Goal: Task Accomplishment & Management: Use online tool/utility

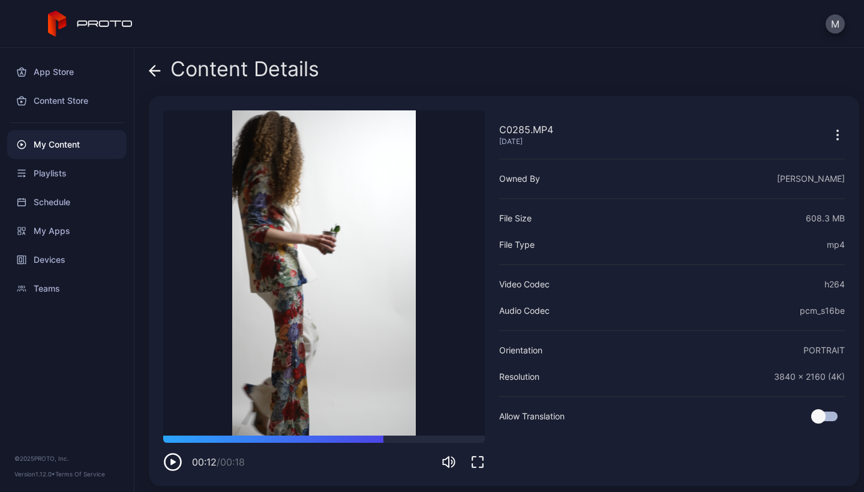
click at [43, 145] on div "My Content" at bounding box center [66, 144] width 119 height 29
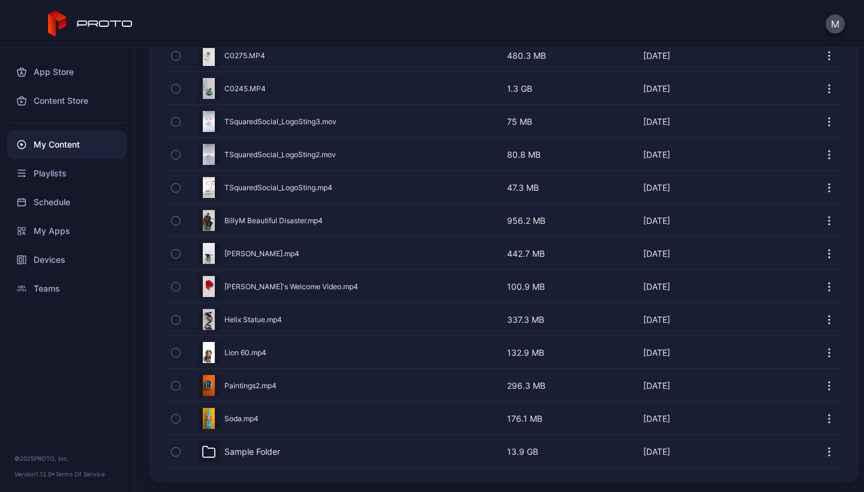
click at [249, 429] on div "Sample Folder" at bounding box center [253, 452] width 56 height 11
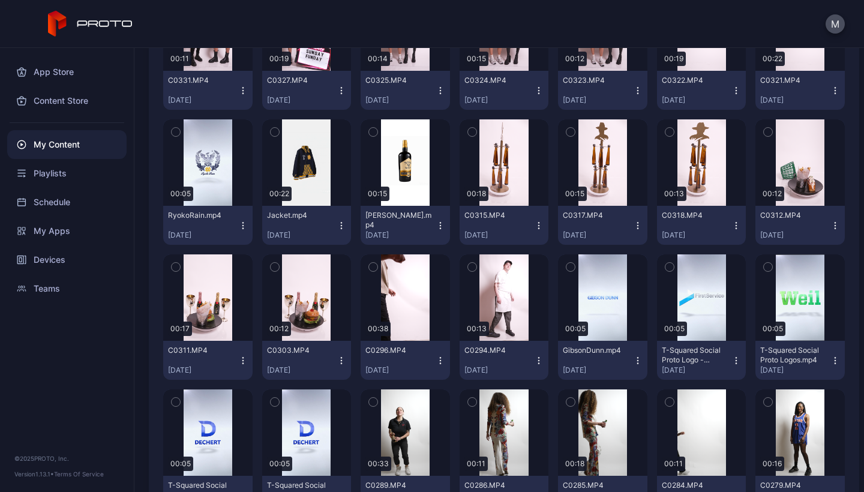
scroll to position [205, 0]
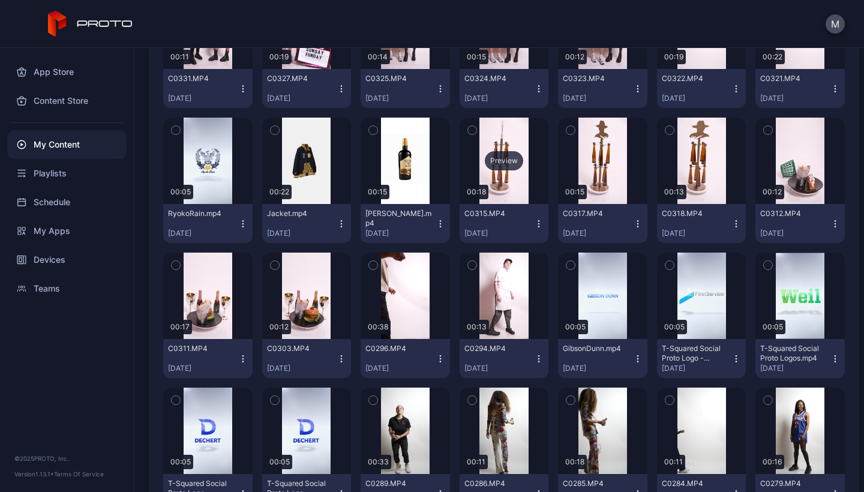
click at [502, 178] on div "Preview" at bounding box center [504, 161] width 89 height 86
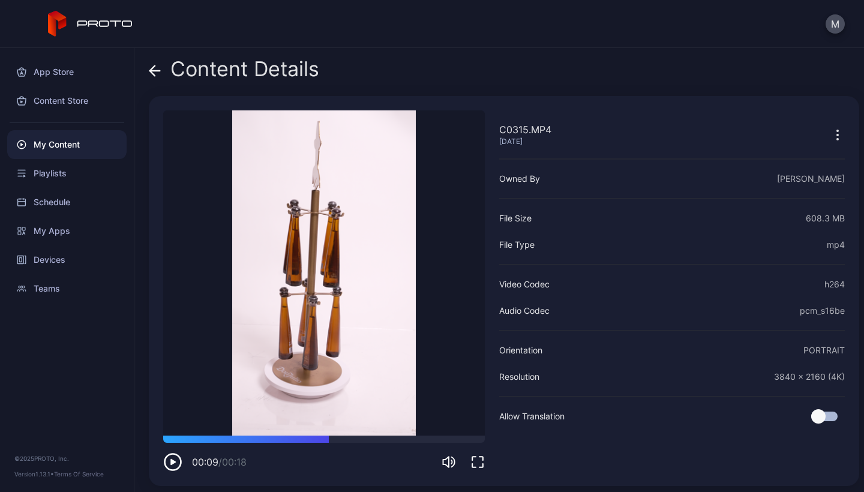
drag, startPoint x: 231, startPoint y: 441, endPoint x: 314, endPoint y: 444, distance: 82.9
click at [314, 444] on div "00:09 / 00:18" at bounding box center [324, 454] width 322 height 36
click at [68, 145] on div "My Content" at bounding box center [66, 144] width 119 height 29
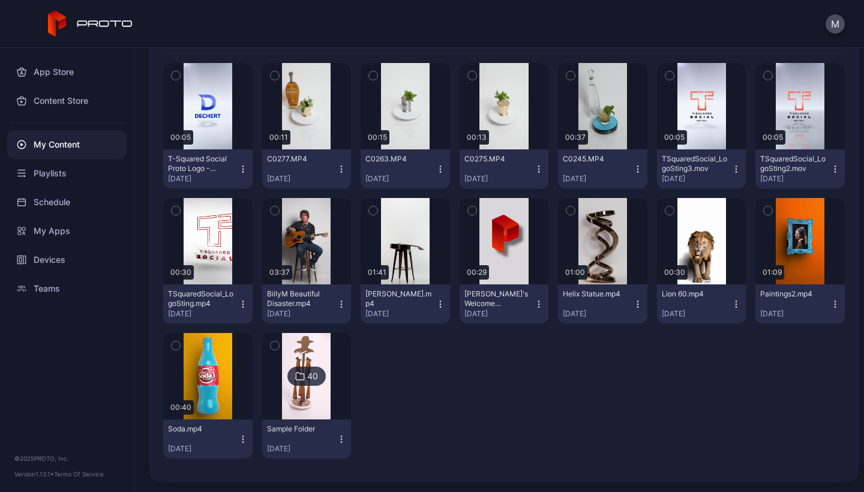
scroll to position [154, 0]
click at [303, 356] on img at bounding box center [306, 376] width 49 height 86
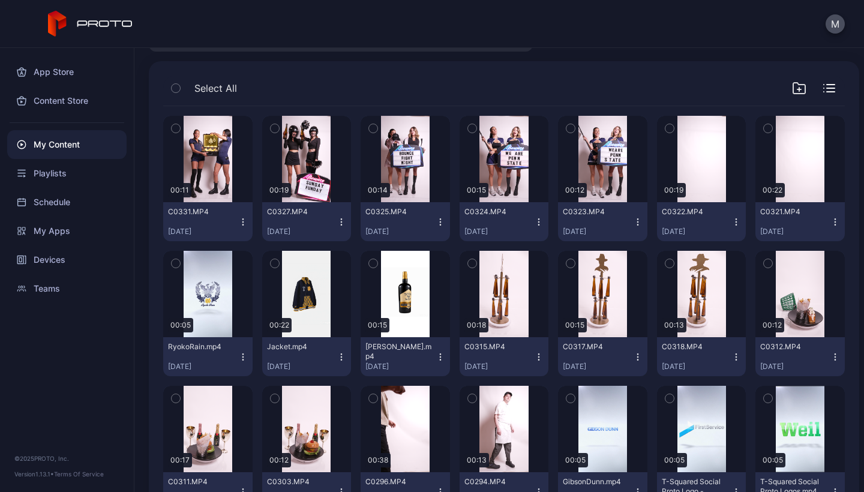
scroll to position [74, 0]
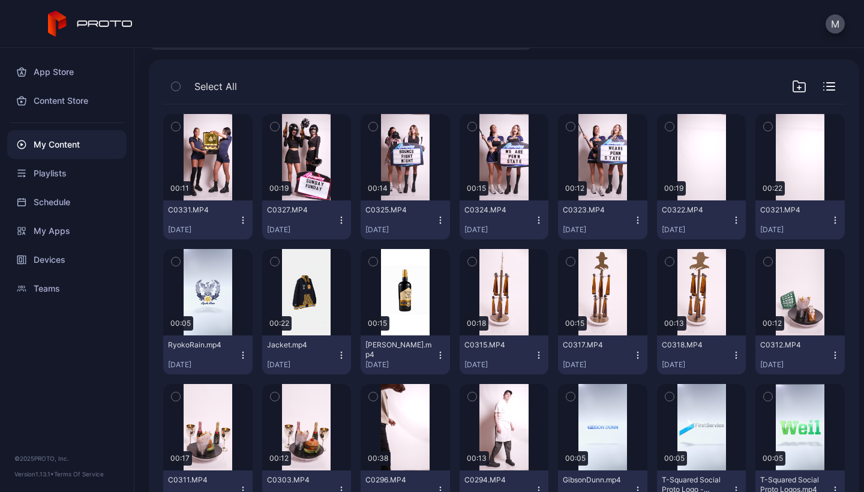
click at [539, 358] on icon "button" at bounding box center [539, 358] width 1 height 1
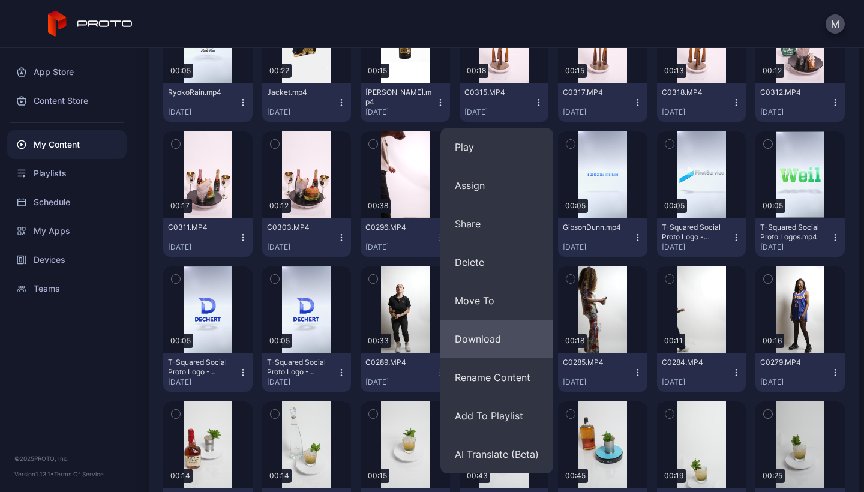
scroll to position [329, 0]
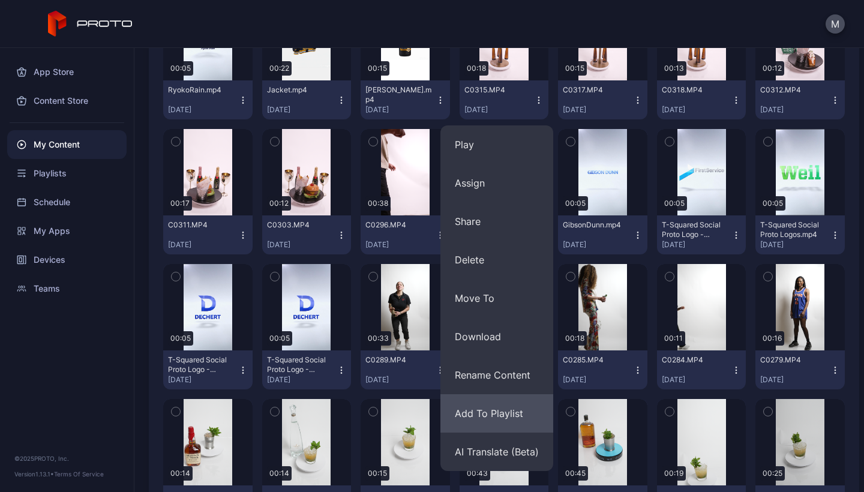
click at [485, 414] on button "Add To Playlist" at bounding box center [497, 413] width 113 height 38
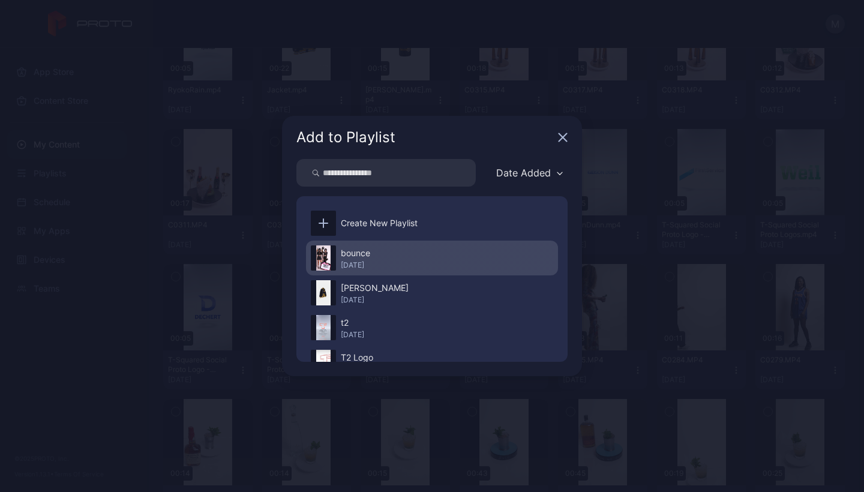
click at [357, 268] on div "[DATE]" at bounding box center [355, 266] width 29 height 10
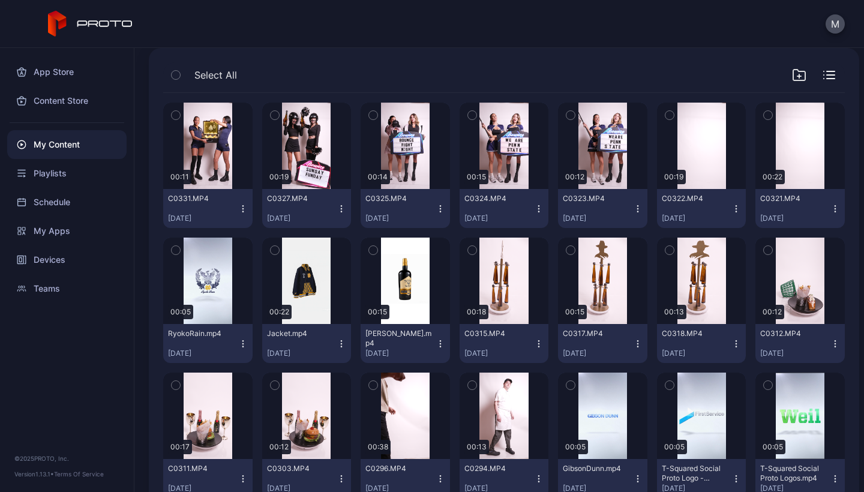
scroll to position [80, 0]
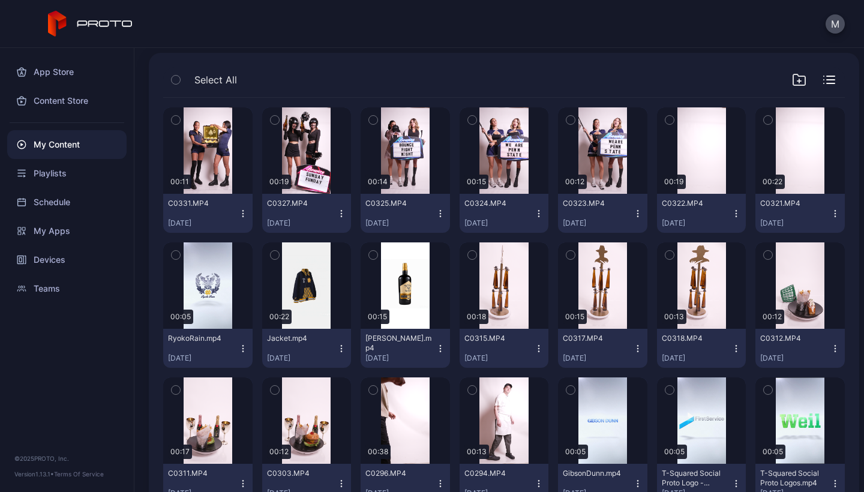
click at [534, 212] on icon "button" at bounding box center [539, 214] width 10 height 10
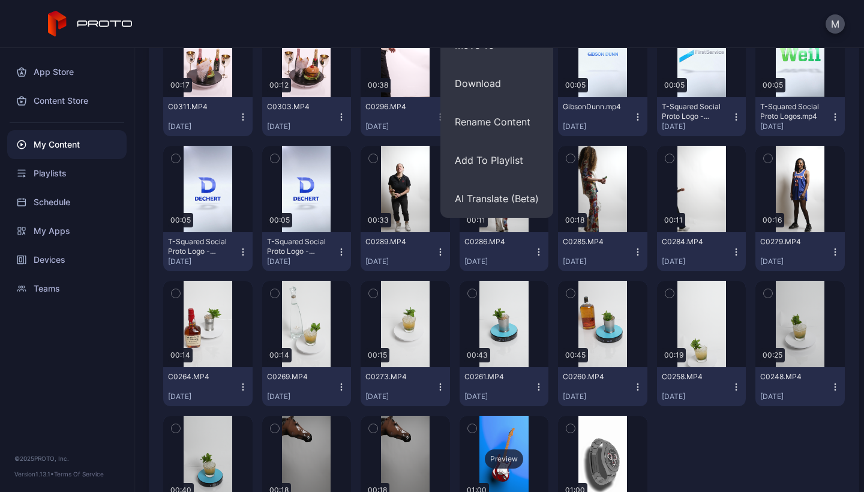
scroll to position [426, 0]
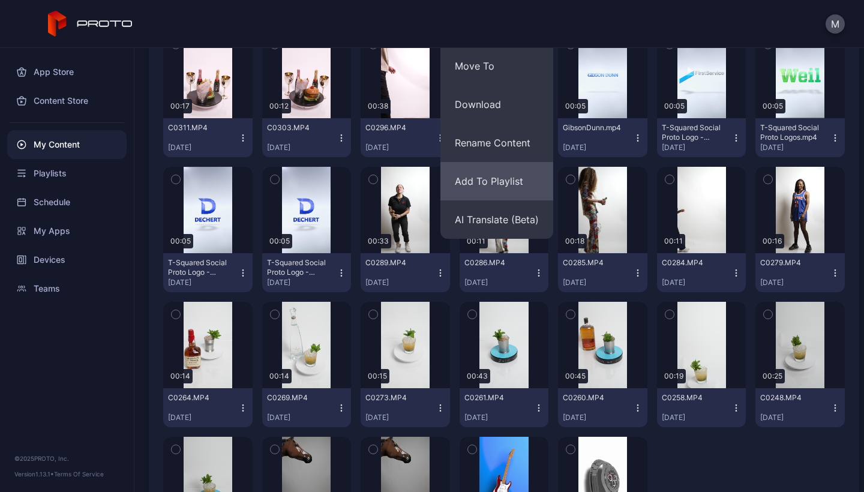
click at [490, 182] on button "Add To Playlist" at bounding box center [497, 181] width 113 height 38
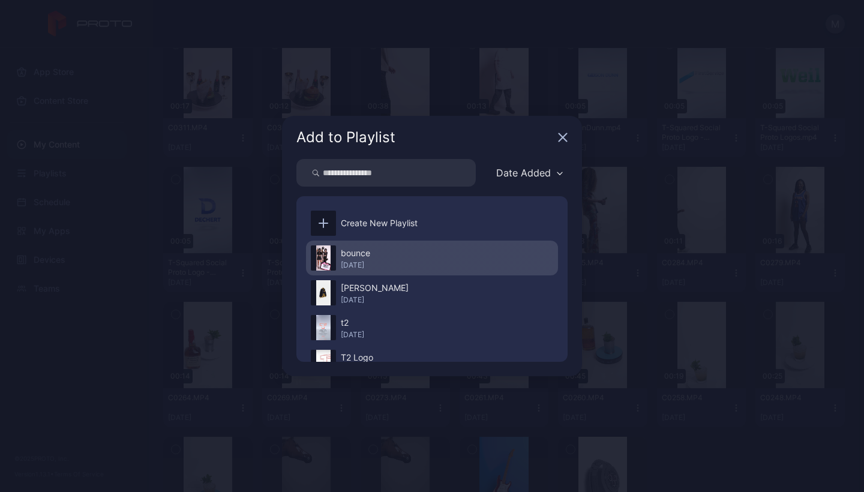
click at [370, 258] on div "bounce" at bounding box center [355, 253] width 29 height 14
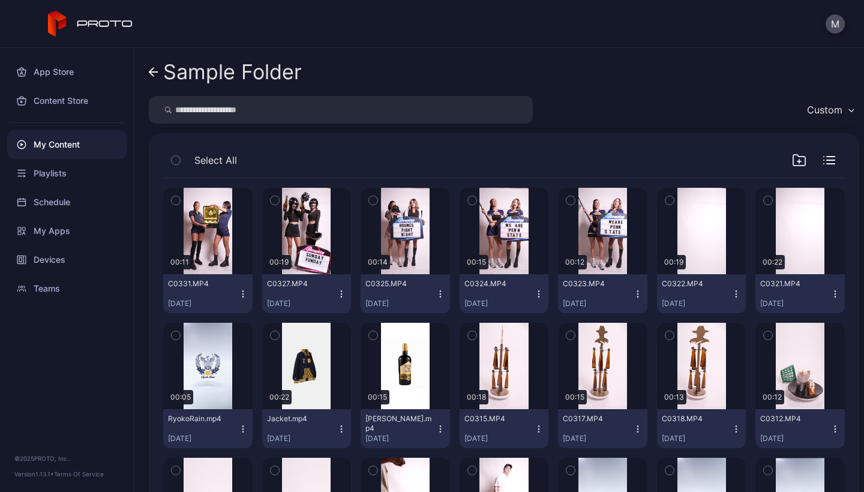
scroll to position [0, 0]
click at [440, 297] on icon "button" at bounding box center [440, 297] width 1 height 1
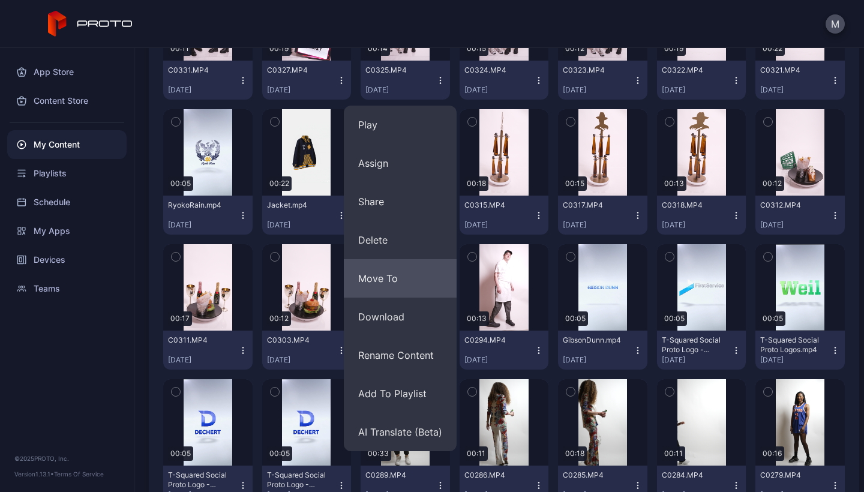
scroll to position [215, 0]
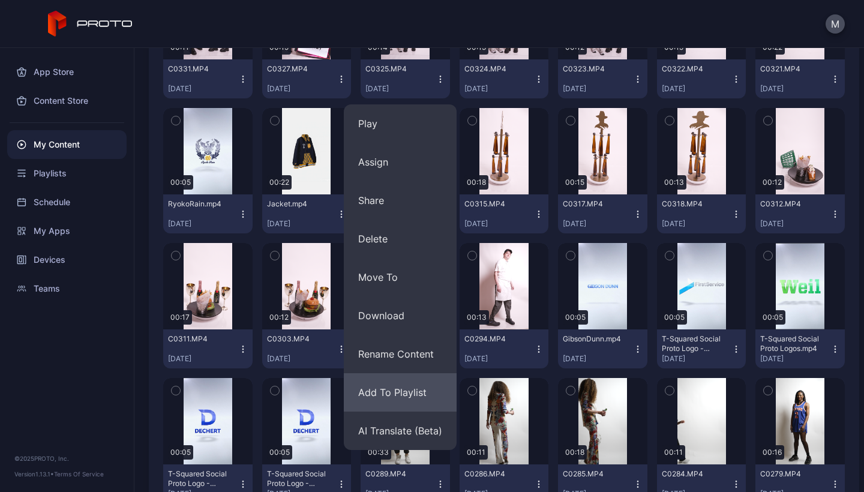
click at [377, 390] on button "Add To Playlist" at bounding box center [400, 392] width 113 height 38
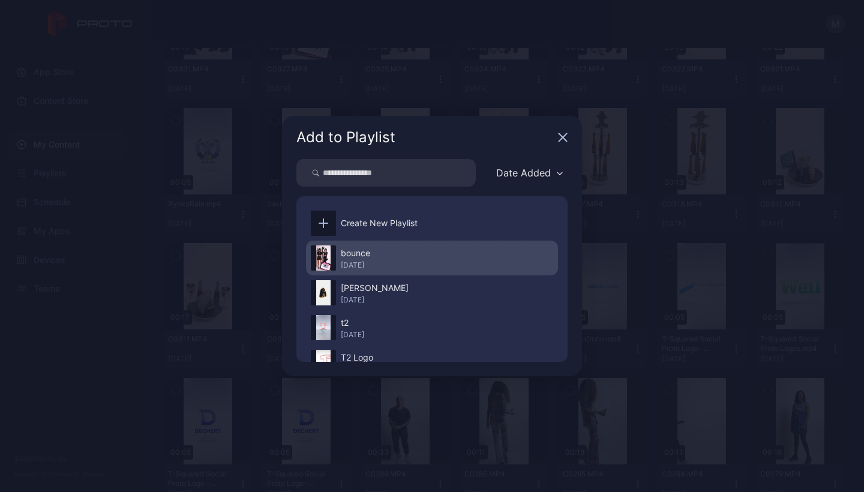
click at [355, 260] on div "bounce" at bounding box center [355, 253] width 29 height 14
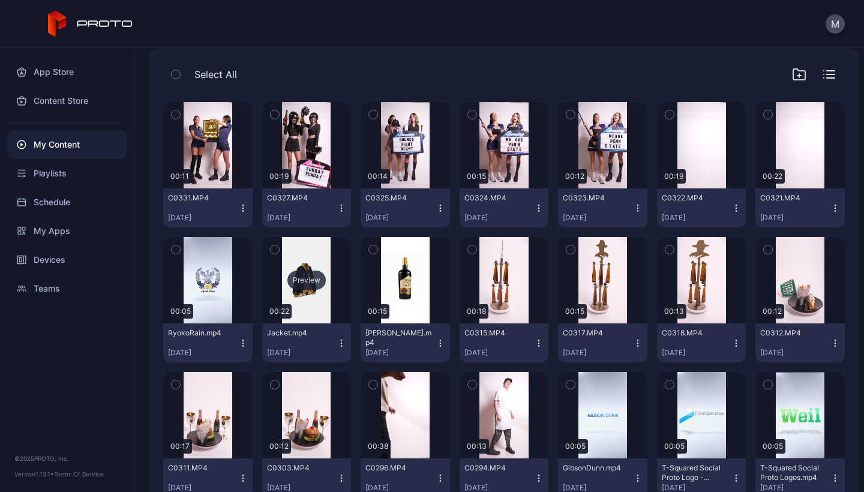
scroll to position [85, 0]
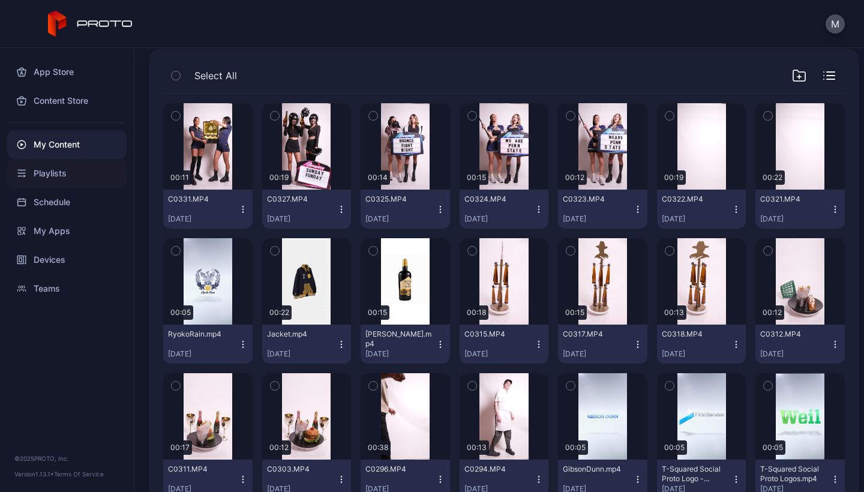
click at [53, 175] on div "Playlists" at bounding box center [66, 173] width 119 height 29
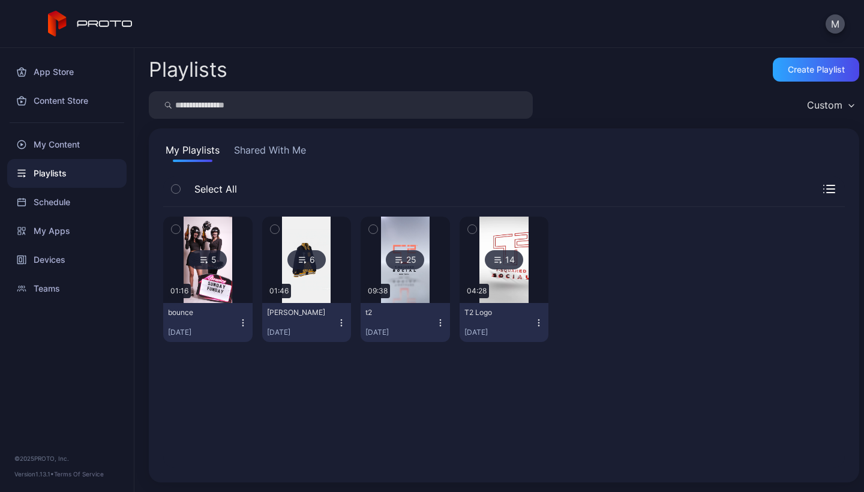
click at [216, 261] on div "5" at bounding box center [207, 259] width 38 height 19
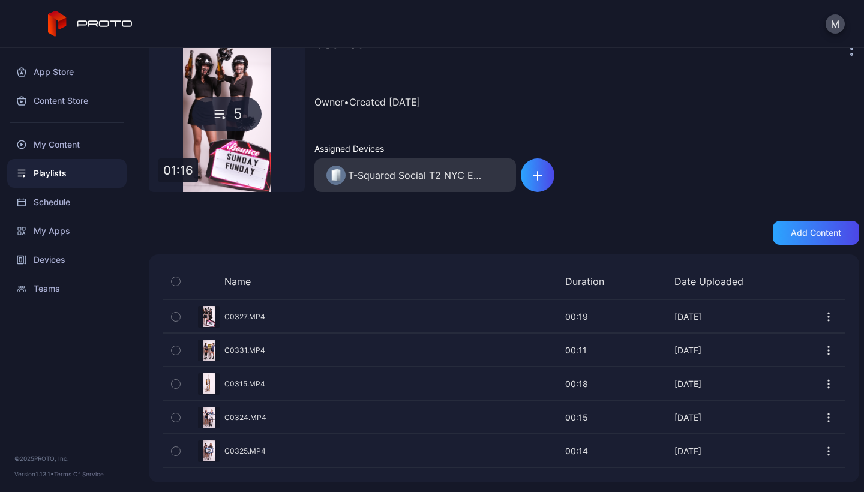
scroll to position [60, 0]
